Goal: Navigation & Orientation: Find specific page/section

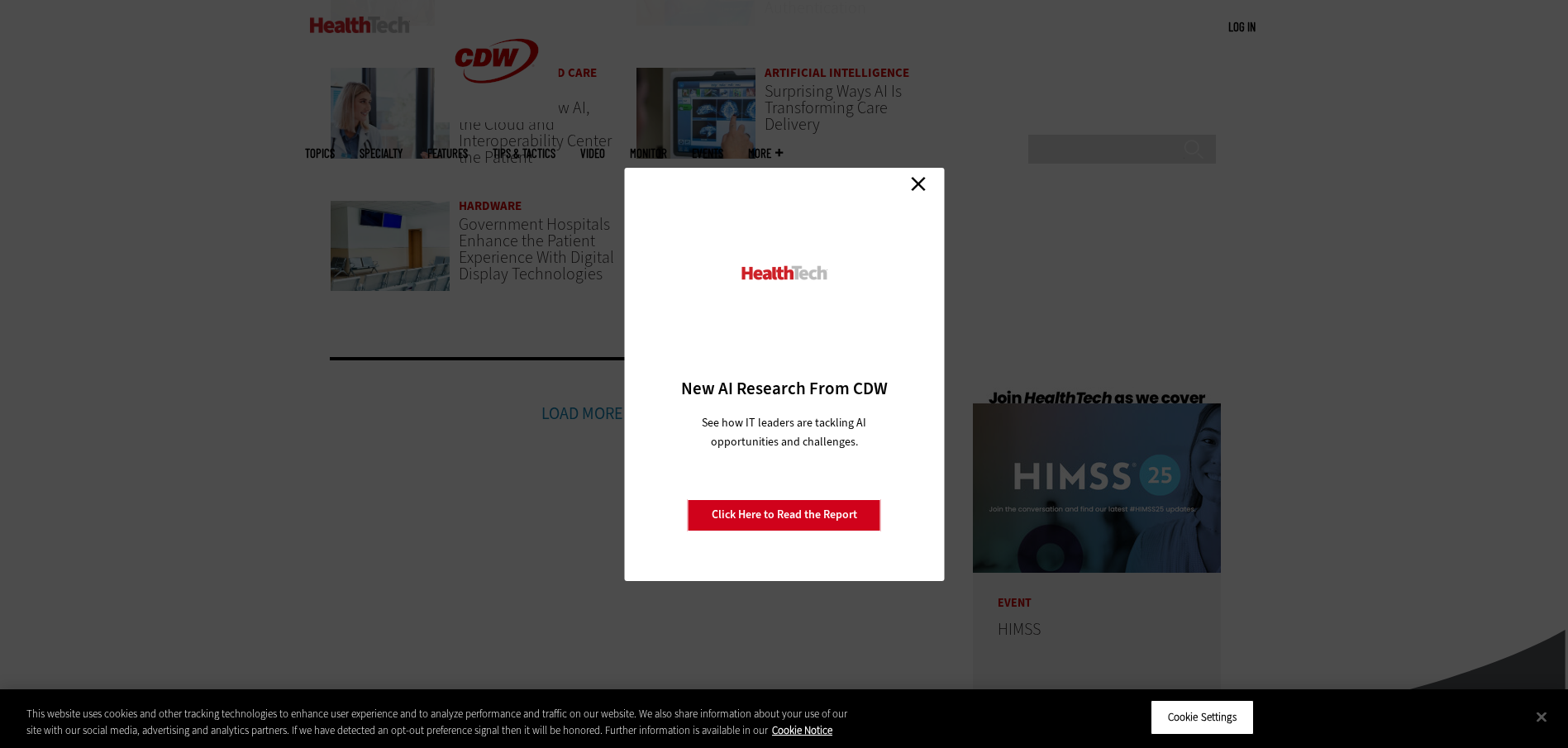
scroll to position [3965, 0]
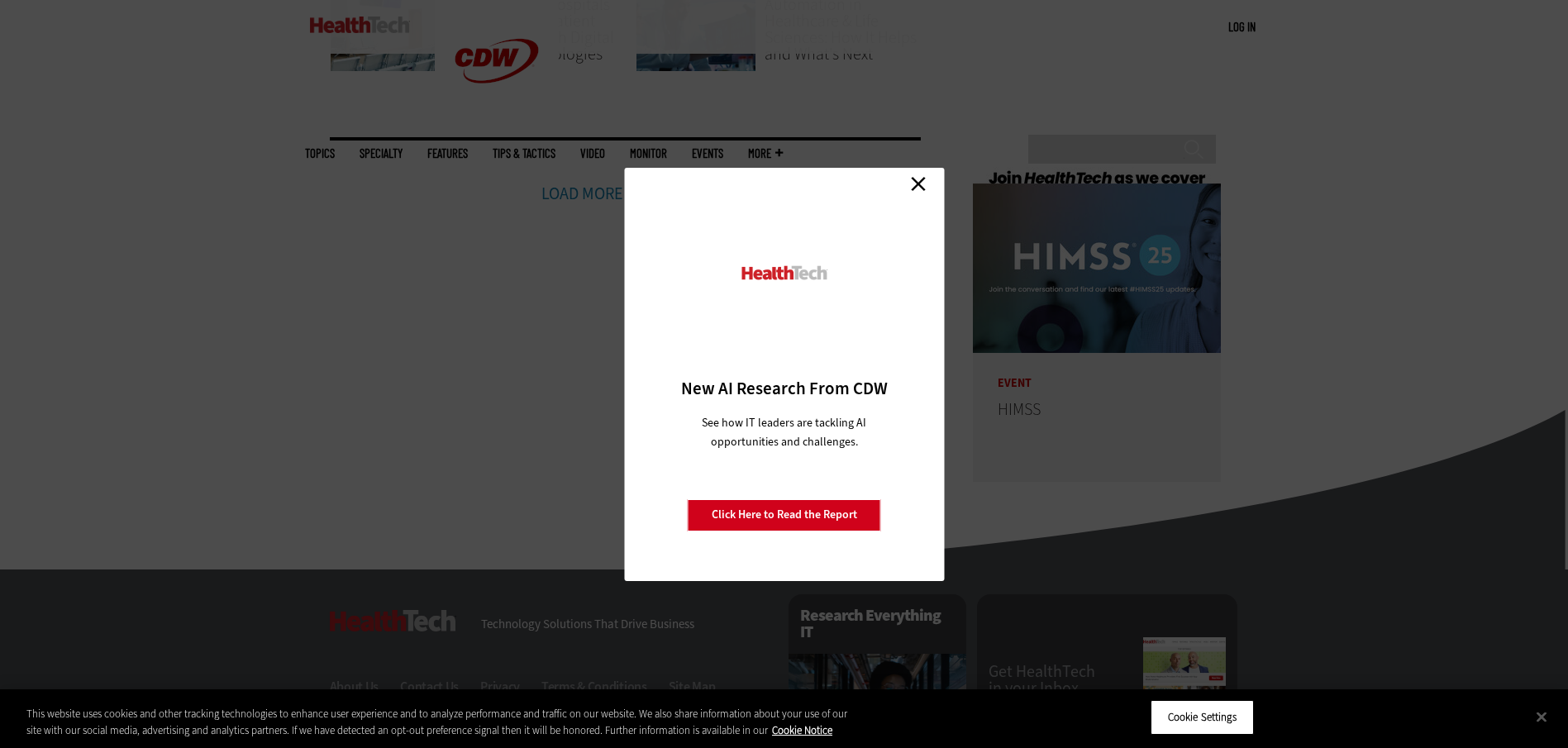
click at [909, 178] on link "Close" at bounding box center [918, 183] width 24 height 24
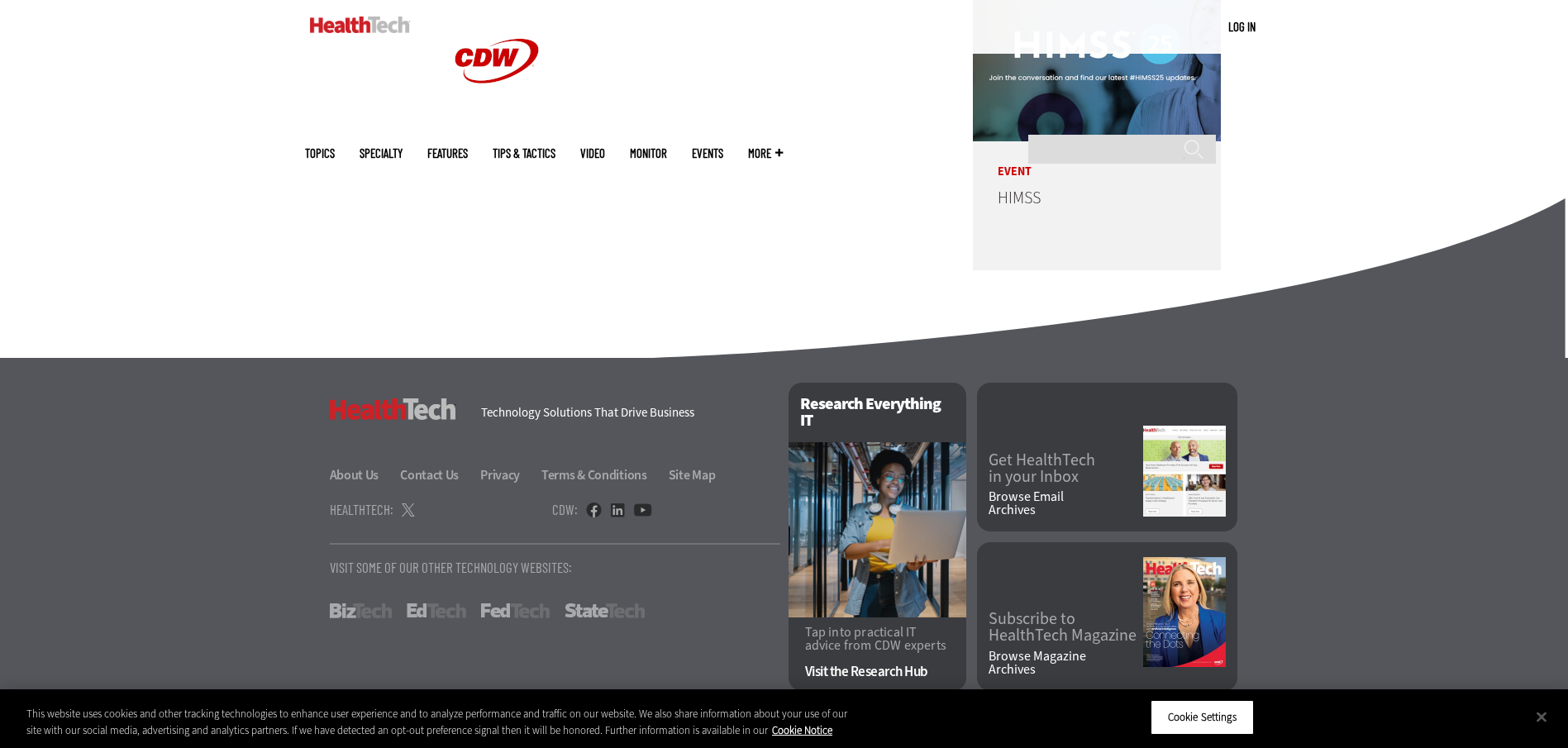
scroll to position [4185, 0]
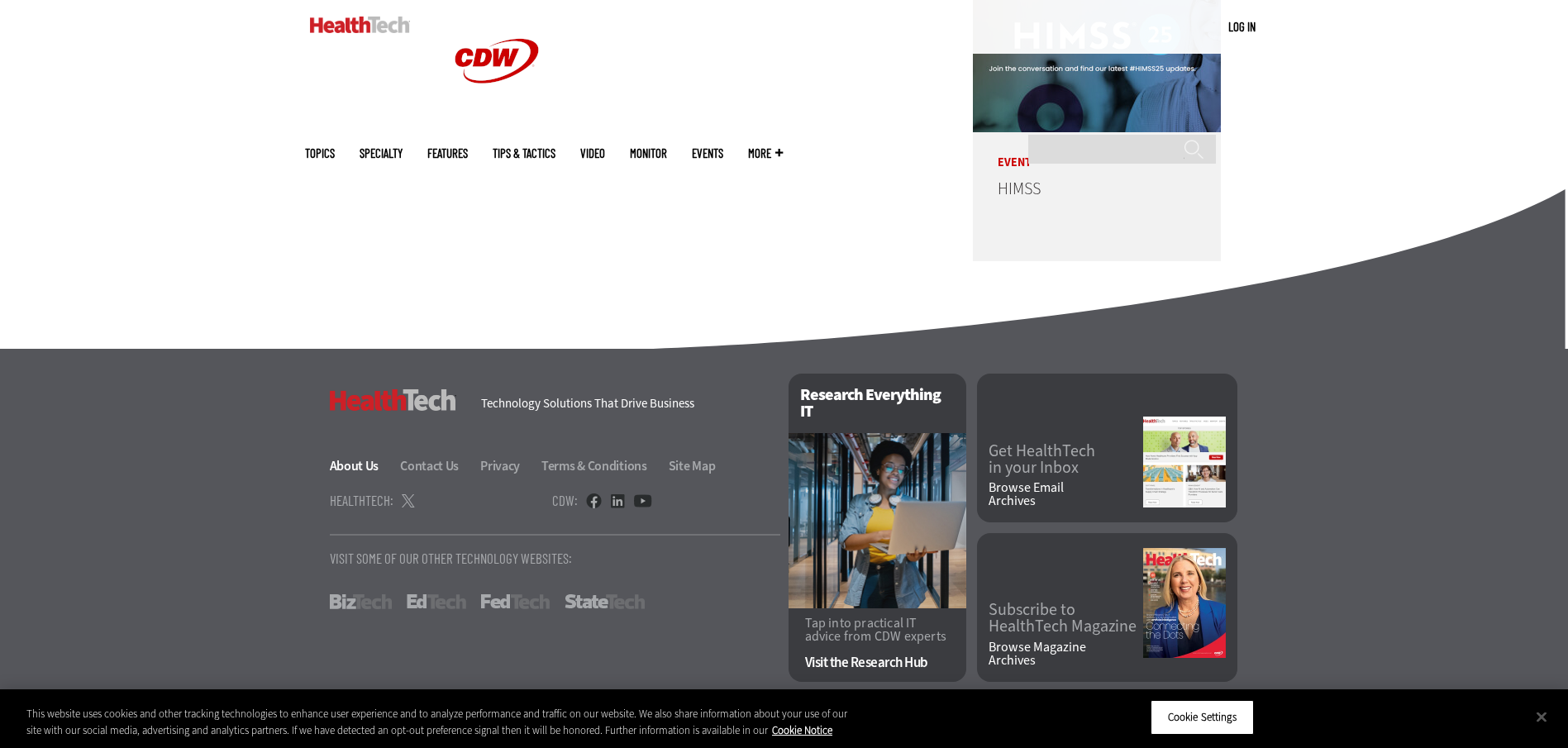
click at [356, 460] on link "About Us" at bounding box center [363, 466] width 68 height 18
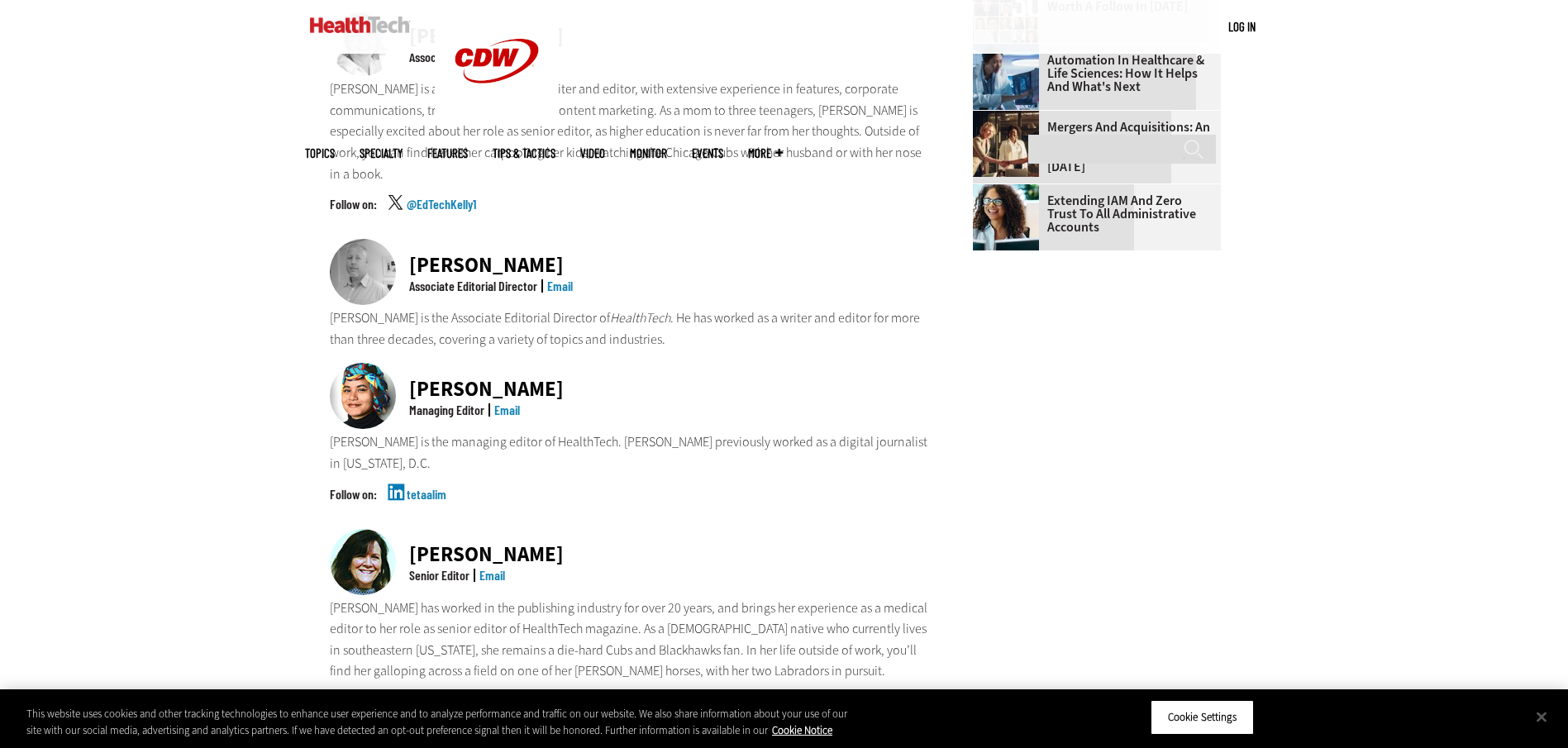
scroll to position [1156, 0]
